Goal: Information Seeking & Learning: Learn about a topic

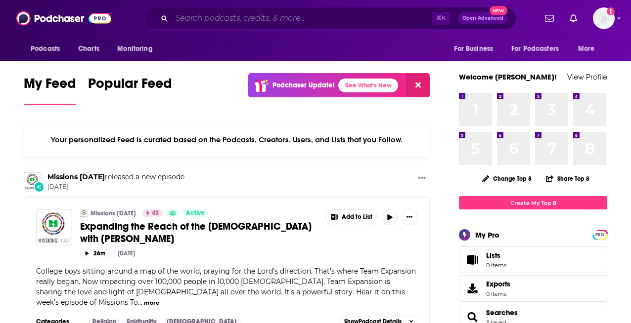
click at [326, 17] on input "Search podcasts, credits, & more..." at bounding box center [302, 18] width 260 height 16
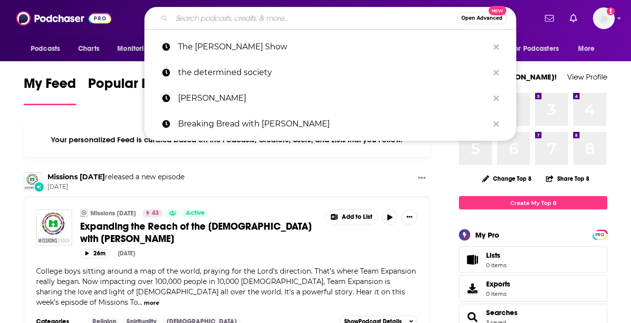
paste input "Change Agents with [PERSON_NAME]"
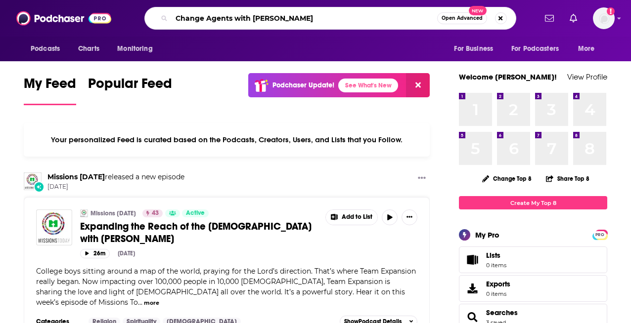
type input "Change Agents with [PERSON_NAME]"
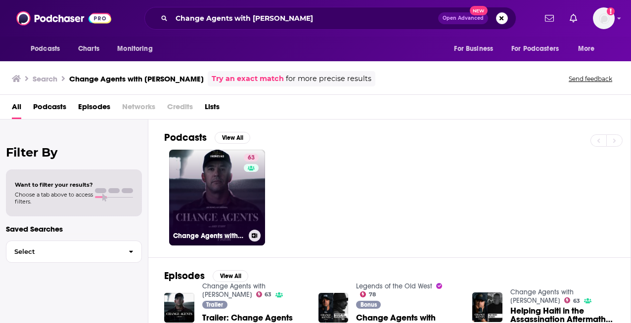
click at [231, 209] on link "63 Change Agents with [PERSON_NAME]" at bounding box center [217, 198] width 96 height 96
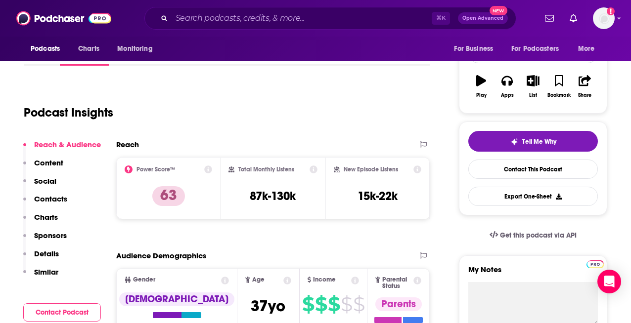
scroll to position [148, 0]
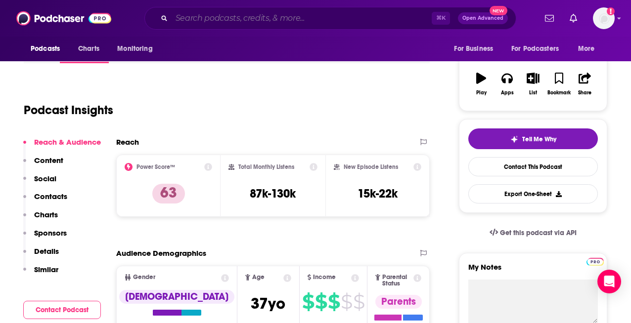
click at [290, 24] on input "Search podcasts, credits, & more..." at bounding box center [302, 18] width 260 height 16
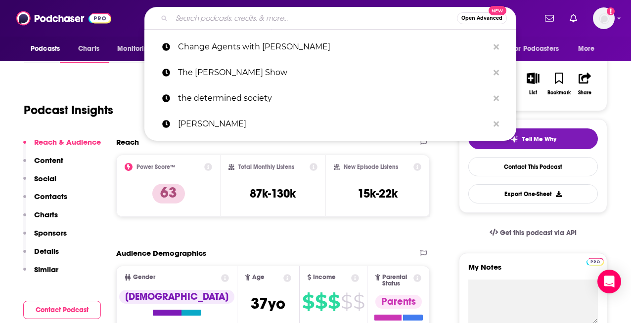
paste input "On the X with the Navy SEAL Foundation"
type input "On the X with the Navy SEAL Foundation"
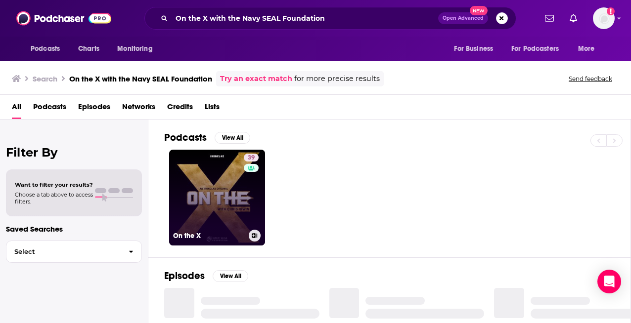
click at [207, 183] on link "39 On the X" at bounding box center [217, 198] width 96 height 96
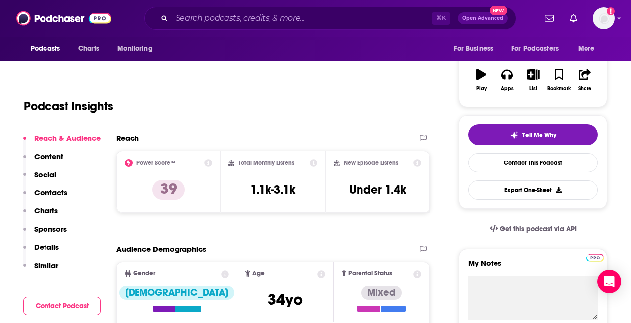
scroll to position [153, 0]
